Goal: Task Accomplishment & Management: Use online tool/utility

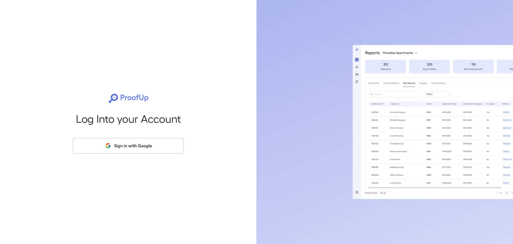
click at [130, 144] on button "Sign in with Google" at bounding box center [128, 146] width 111 height 16
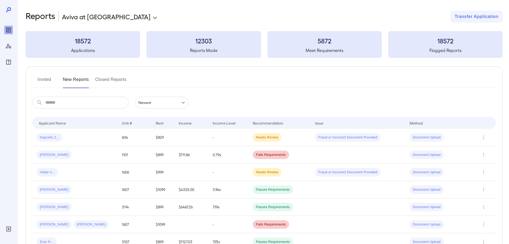
click at [45, 78] on button "Invited" at bounding box center [44, 81] width 24 height 13
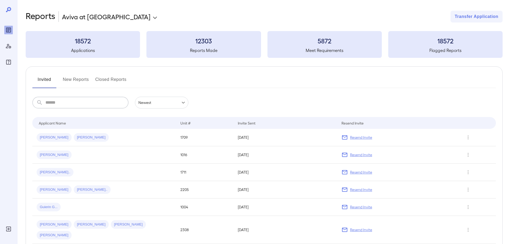
click at [97, 105] on input "text" at bounding box center [86, 103] width 83 height 12
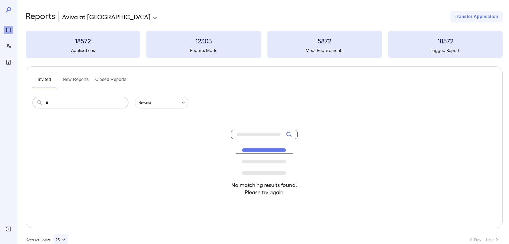
type input "*"
